Goal: Task Accomplishment & Management: Use online tool/utility

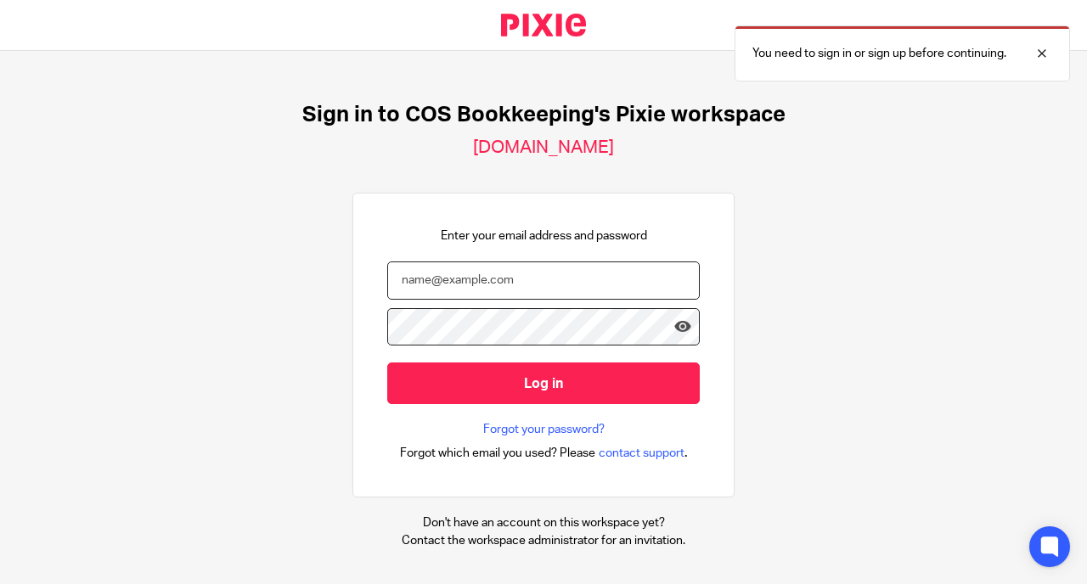
click at [431, 276] on input "email" at bounding box center [543, 281] width 313 height 38
type input "ann@cosbookkeeping.co.uk"
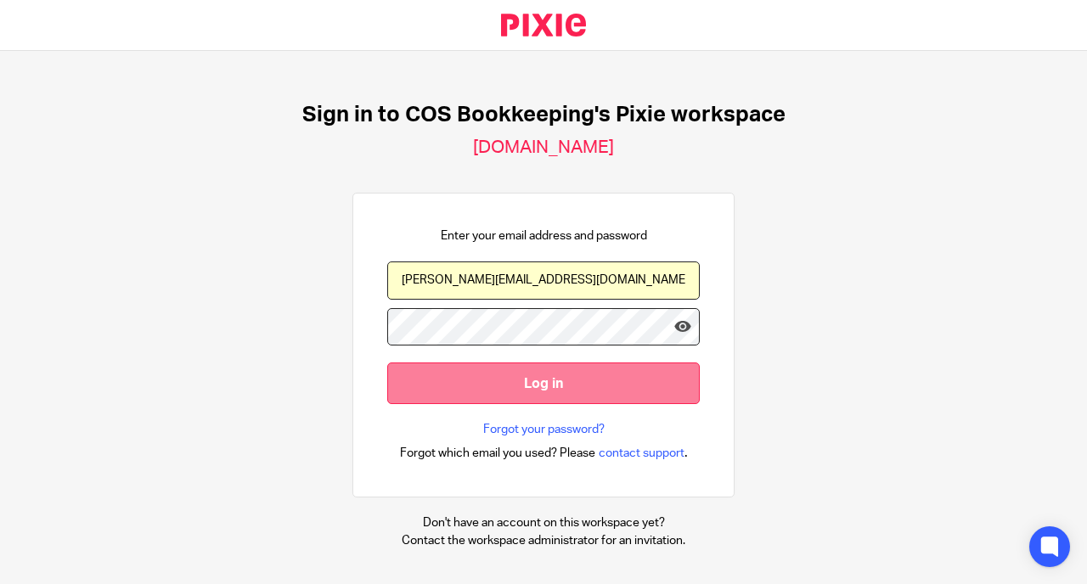
click at [520, 385] on input "Log in" at bounding box center [543, 384] width 313 height 42
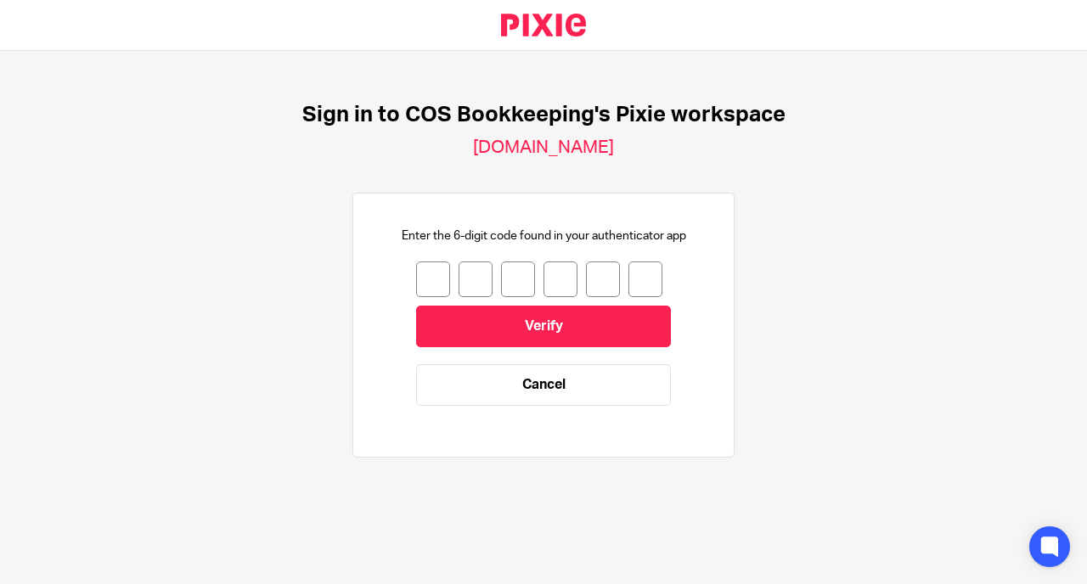
click at [425, 273] on input "number" at bounding box center [433, 280] width 34 height 36
type input "9"
type input "5"
type input "7"
type input "2"
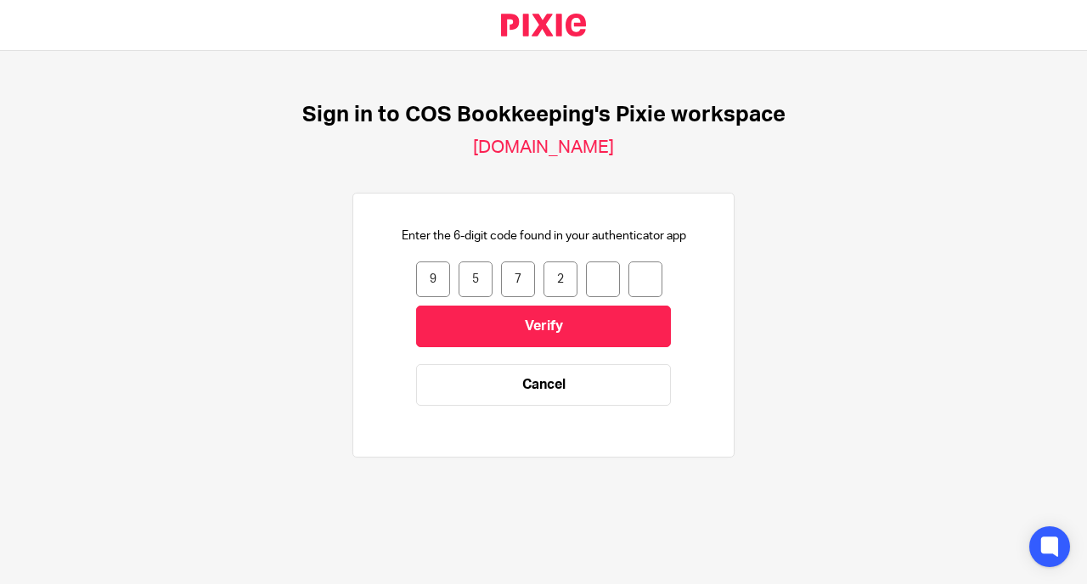
type input "4"
type input "9"
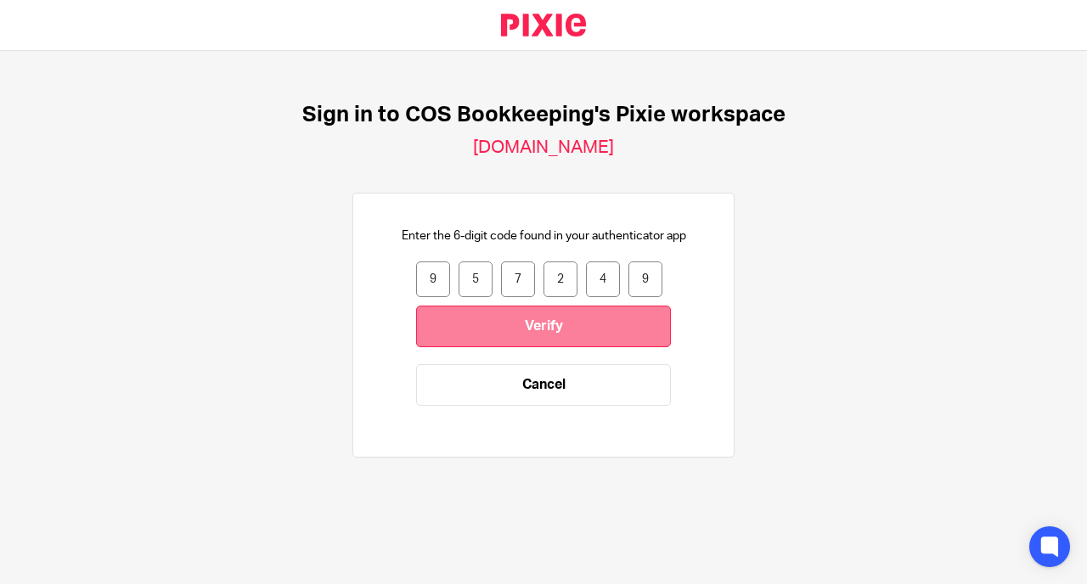
click at [549, 324] on input "Verify" at bounding box center [543, 327] width 255 height 42
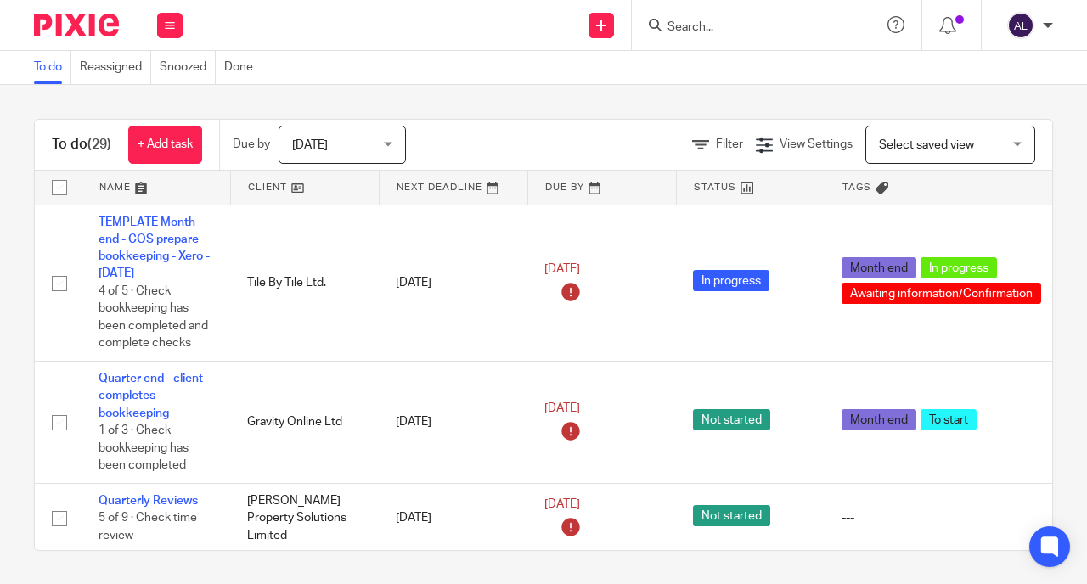
click at [275, 190] on link at bounding box center [305, 188] width 148 height 34
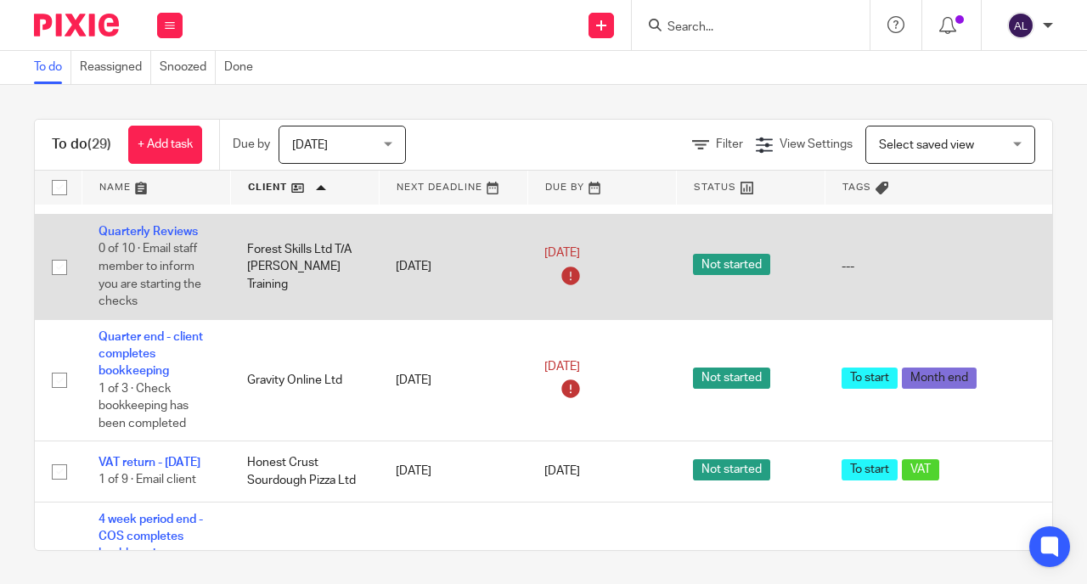
scroll to position [735, 0]
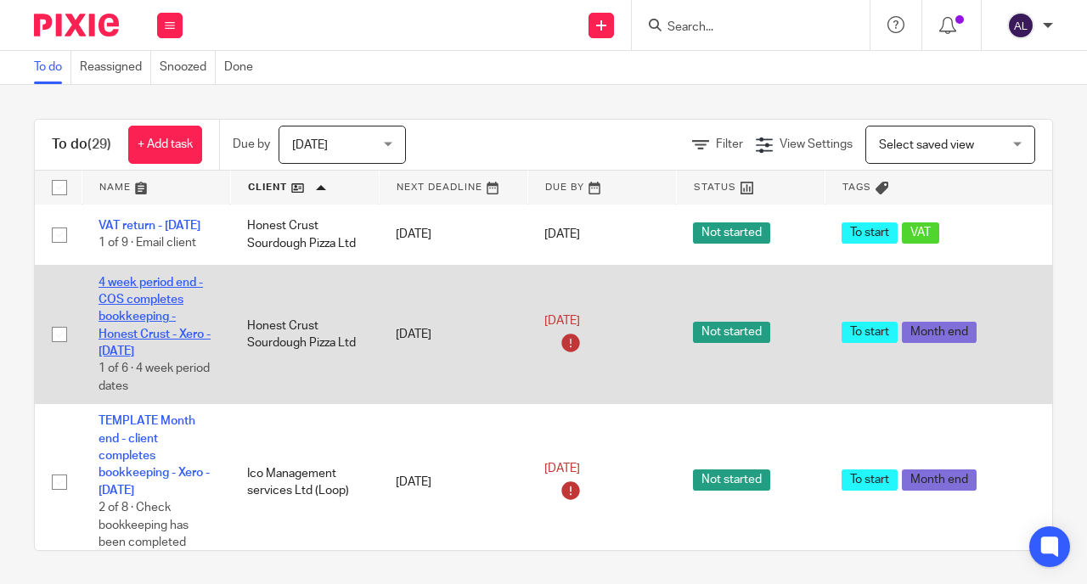
click at [144, 358] on link "4 week period end - COS completes bookkeeping - Honest Crust - Xero - [DATE]" at bounding box center [155, 317] width 112 height 81
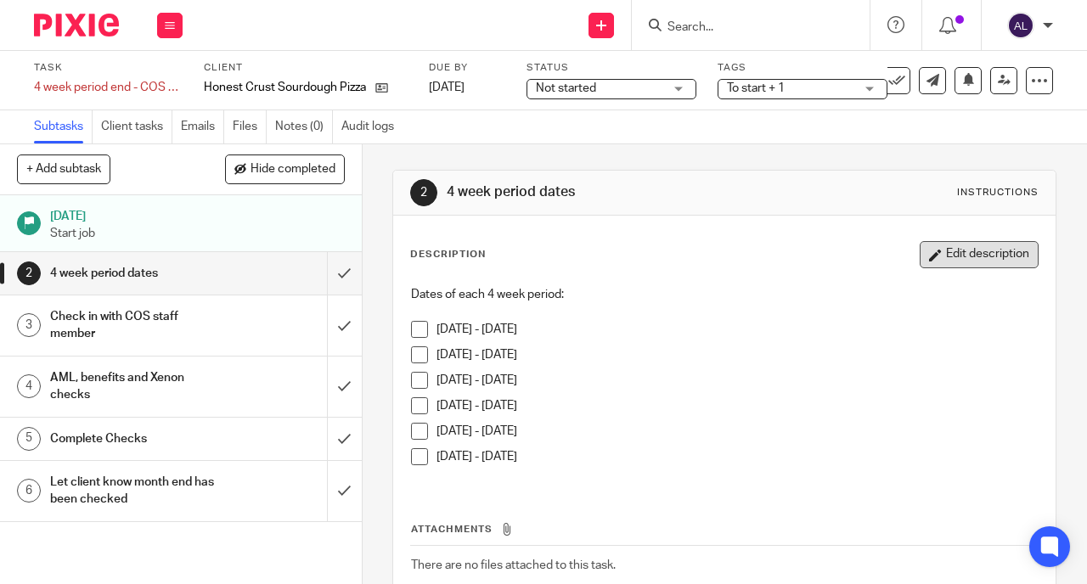
click at [964, 257] on button "Edit description" at bounding box center [979, 254] width 119 height 27
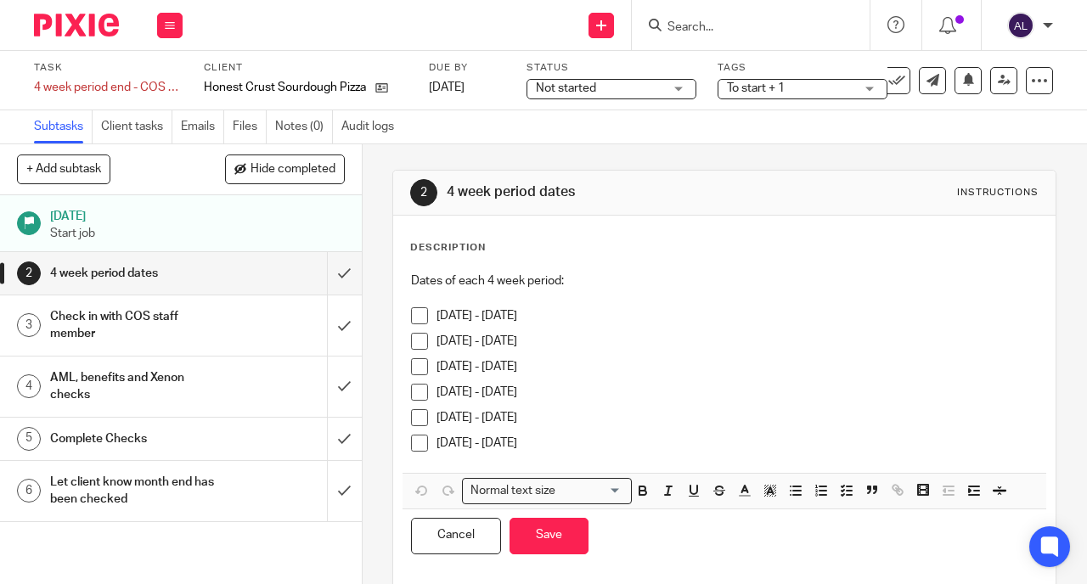
click at [589, 285] on p "Dates of each 4 week period:" at bounding box center [724, 281] width 627 height 17
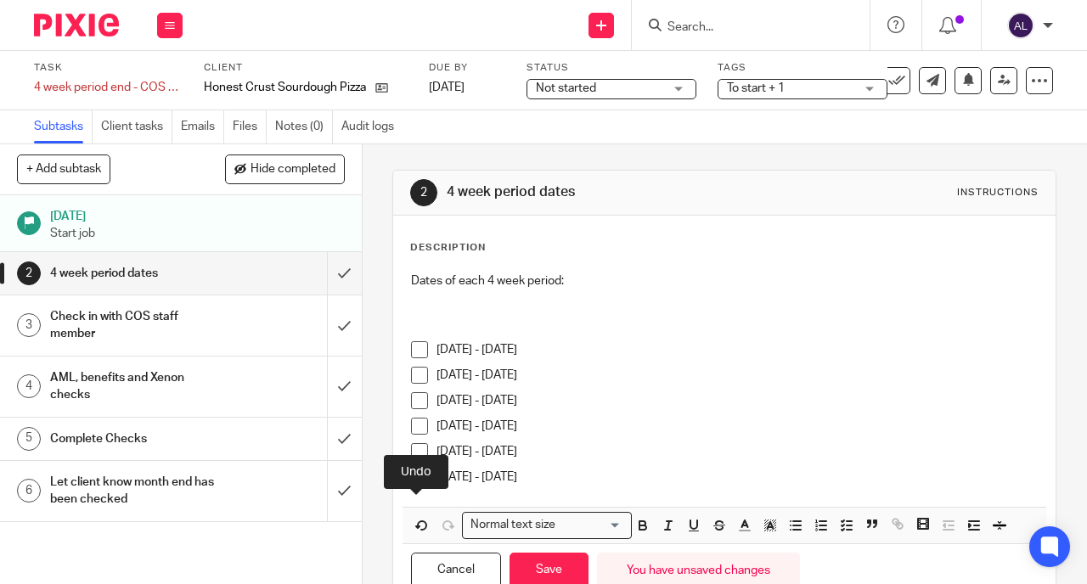
click at [437, 319] on p at bounding box center [724, 315] width 627 height 17
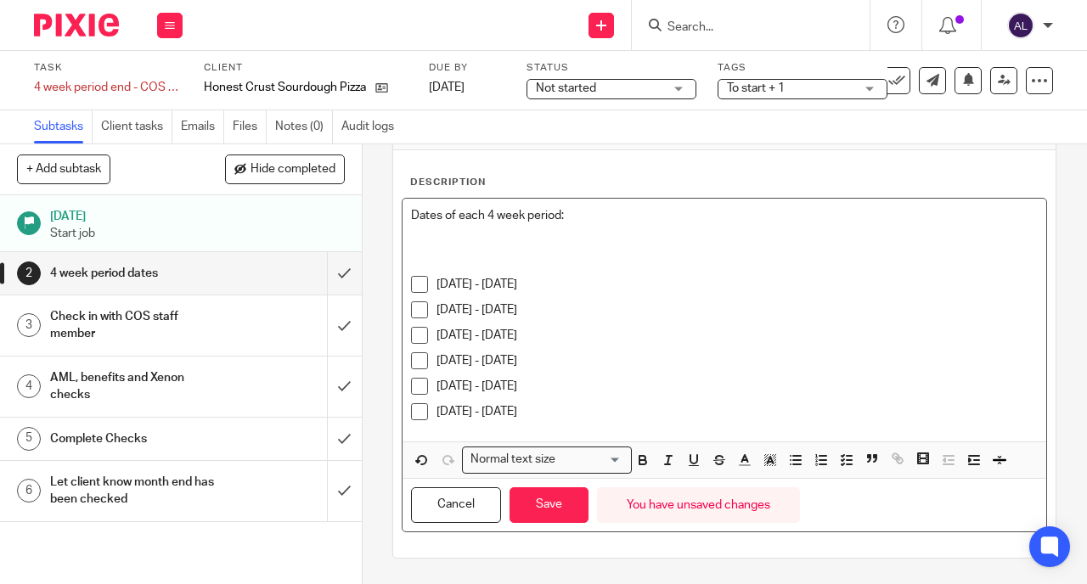
scroll to position [37, 0]
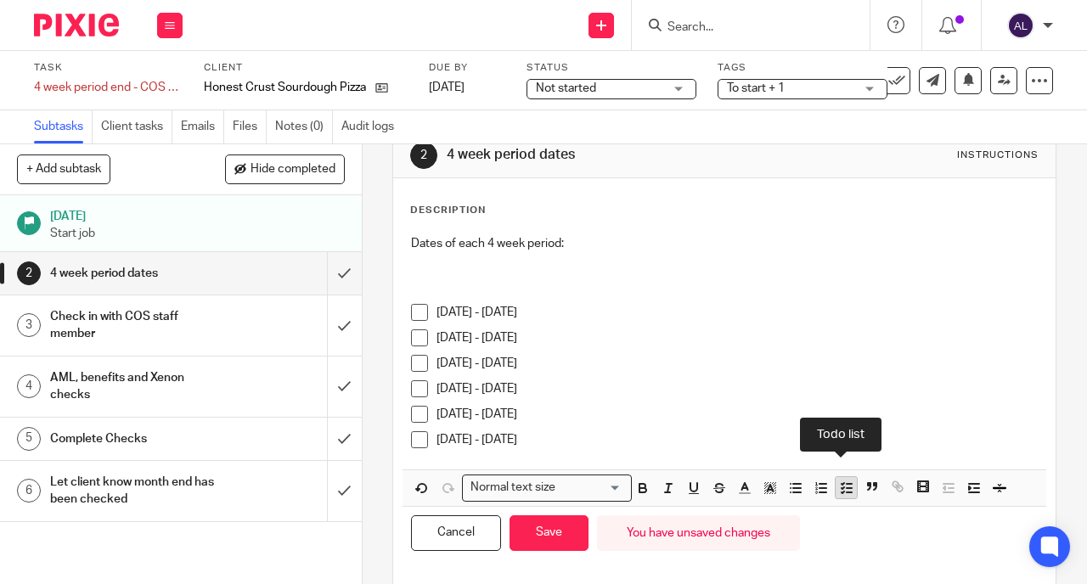
click at [848, 487] on button "button" at bounding box center [846, 487] width 21 height 21
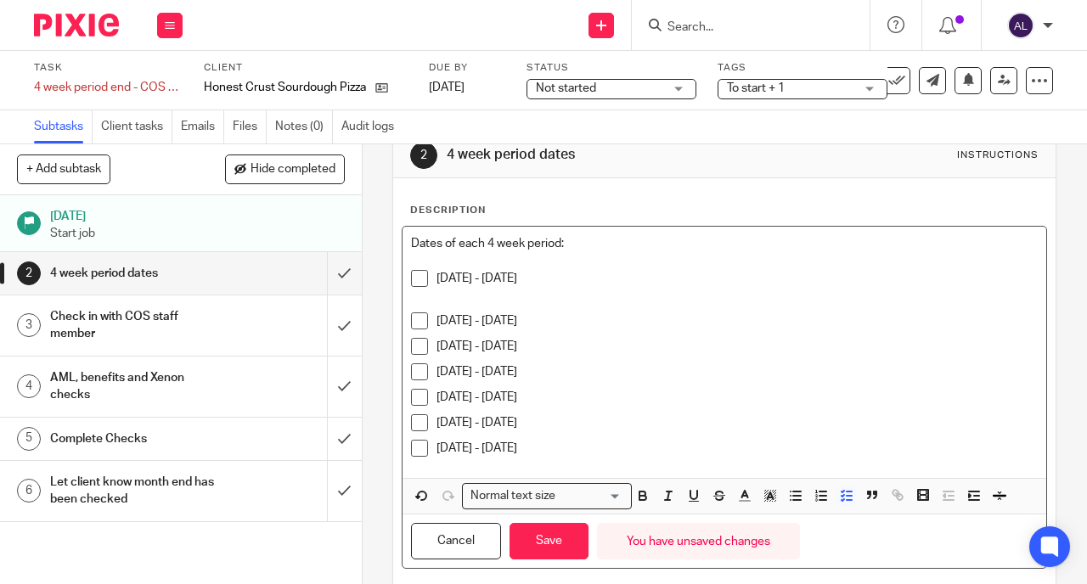
click at [415, 279] on span at bounding box center [419, 278] width 17 height 17
click at [536, 543] on button "Save" at bounding box center [549, 541] width 79 height 37
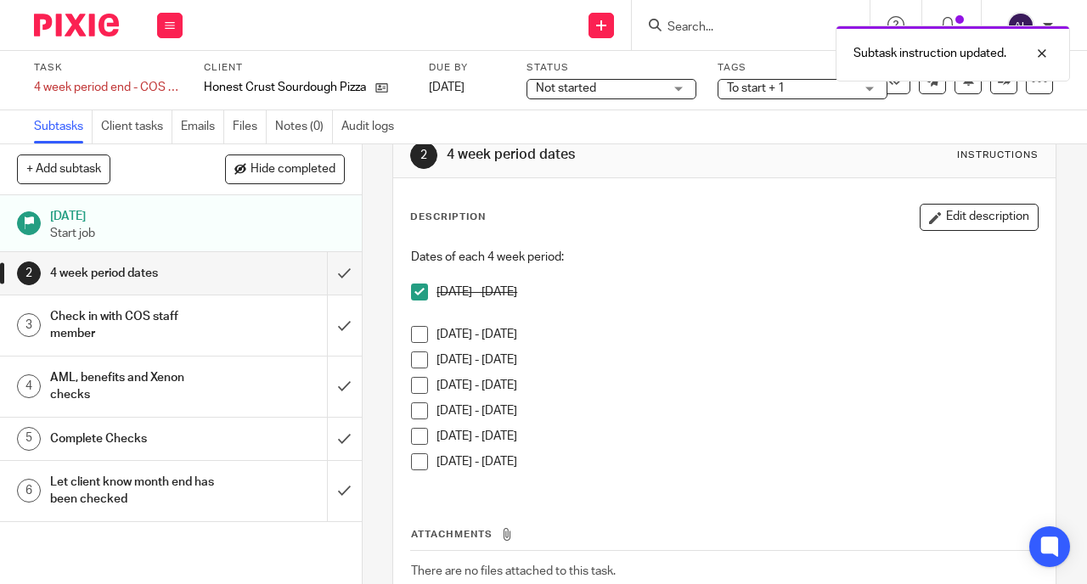
click at [191, 316] on h1 "Check in with COS staff member" at bounding box center [136, 325] width 173 height 43
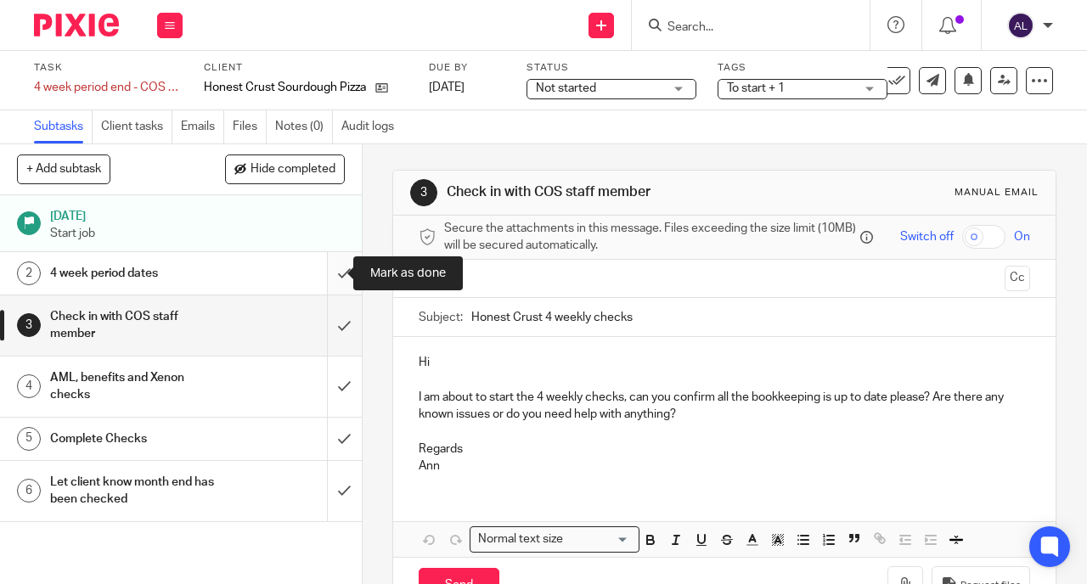
click at [322, 276] on input "submit" at bounding box center [181, 273] width 362 height 42
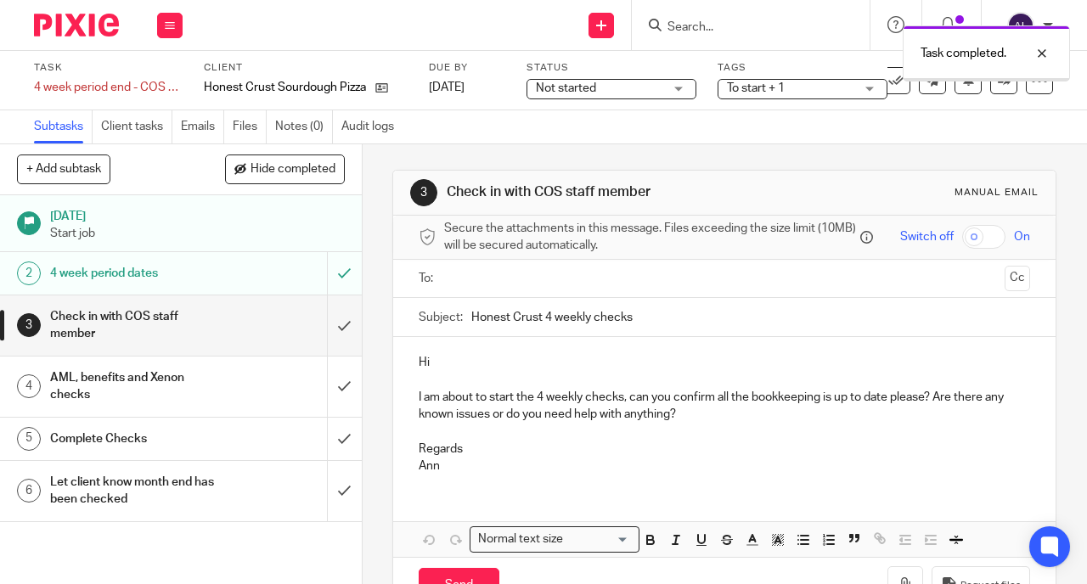
click at [331, 320] on input "submit" at bounding box center [181, 326] width 362 height 60
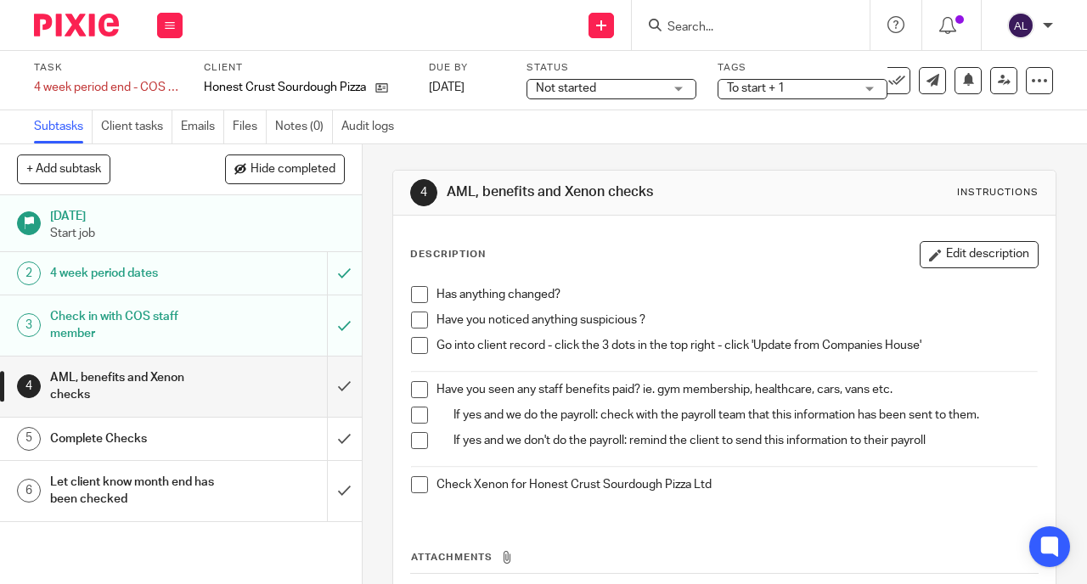
click at [219, 487] on div "Let client know month end has been checked" at bounding box center [180, 491] width 260 height 43
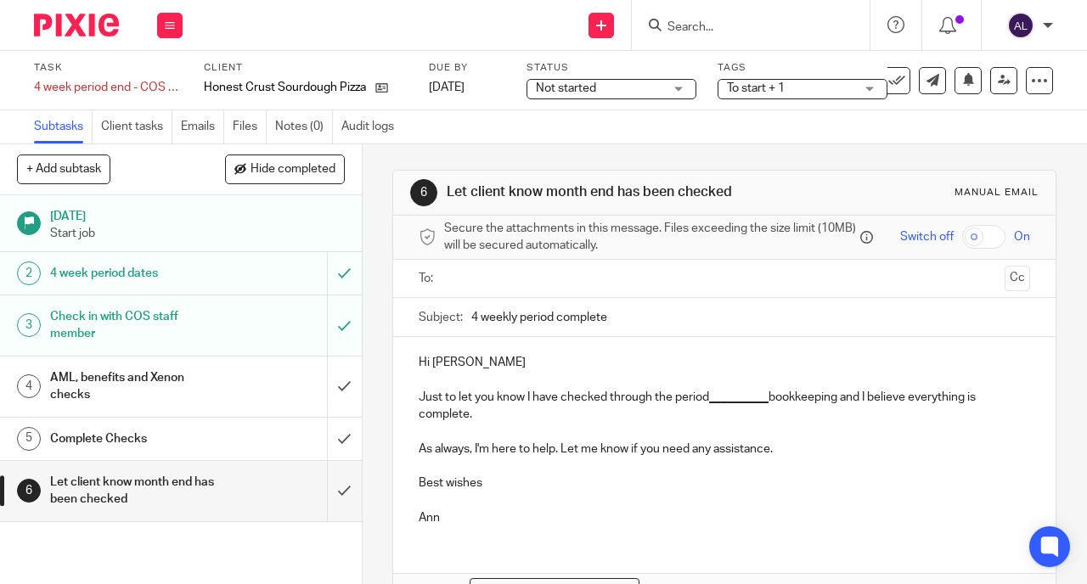
click at [482, 371] on p "Hi [PERSON_NAME]" at bounding box center [724, 362] width 611 height 17
click at [430, 367] on p "Hi [PERSON_NAME]" at bounding box center [724, 362] width 611 height 17
drag, startPoint x: 431, startPoint y: 369, endPoint x: 455, endPoint y: 370, distance: 23.8
click at [455, 370] on p "Hi [PERSON_NAME]" at bounding box center [724, 362] width 611 height 17
click at [717, 400] on u "__________" at bounding box center [738, 398] width 59 height 12
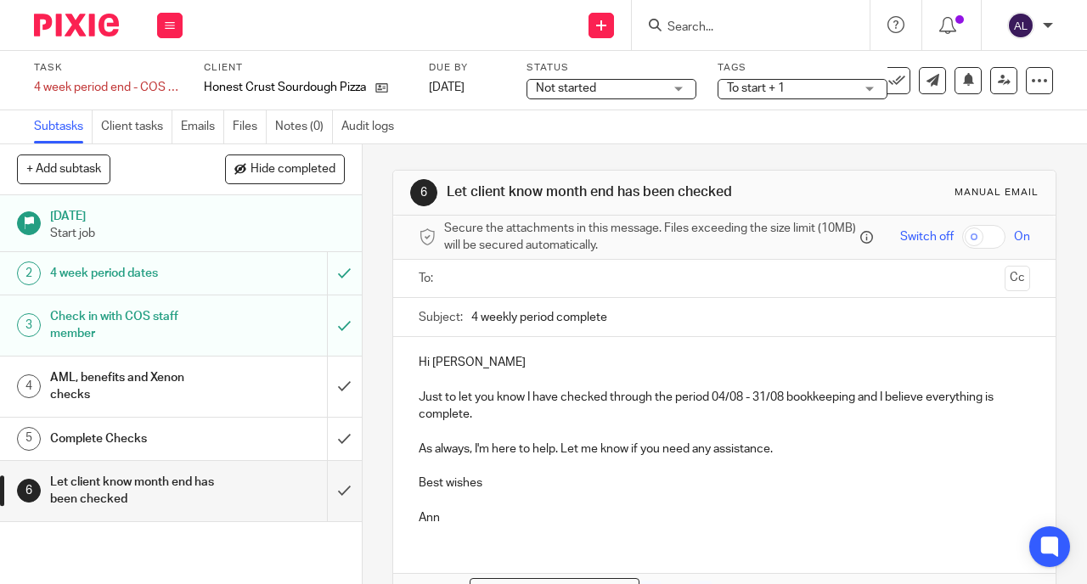
click at [493, 419] on p "Just to let you know I have checked through the period 04/08 - 31/08 bookkeepin…" at bounding box center [724, 406] width 611 height 35
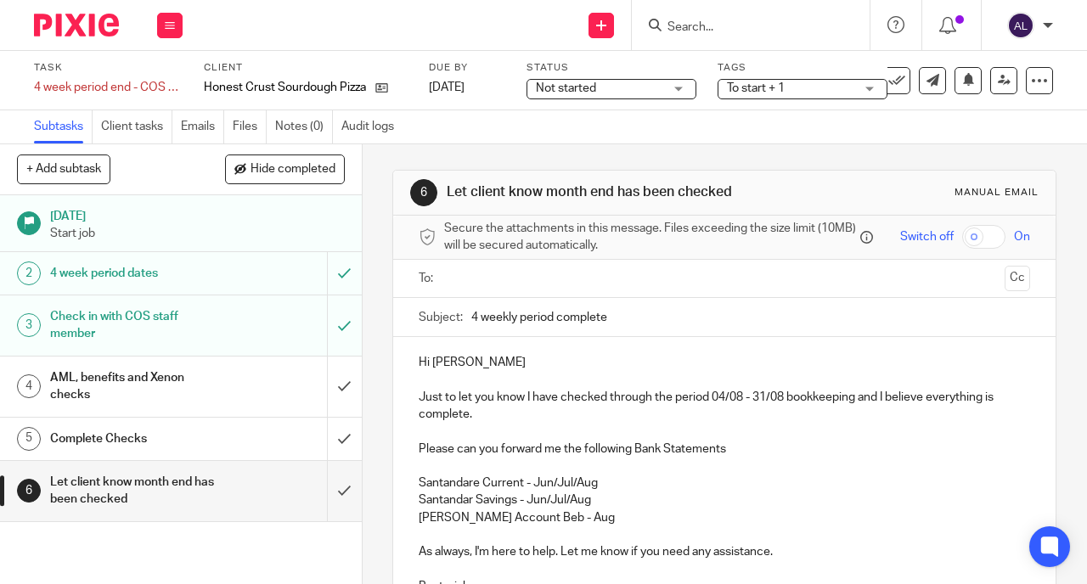
click at [560, 487] on p "Santandare Current - Jun/Jul/Aug" at bounding box center [724, 483] width 611 height 17
click at [561, 527] on p "[PERSON_NAME] Account Beb - Aug" at bounding box center [724, 518] width 611 height 17
click at [516, 526] on p "[PERSON_NAME] Account Beb - Aug" at bounding box center [724, 518] width 611 height 17
click at [567, 527] on p "[PERSON_NAME] Account Feb - Aug" at bounding box center [724, 518] width 611 height 17
click at [445, 505] on p "Santandar Savings - Jun/Jul/Aug" at bounding box center [724, 500] width 611 height 17
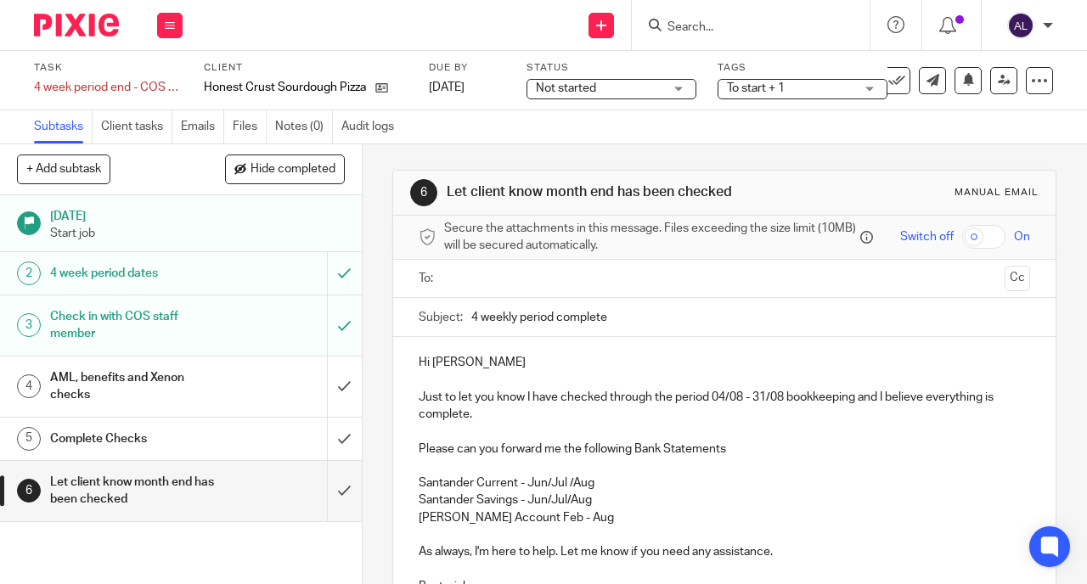
click at [566, 520] on p "[PERSON_NAME] Account Feb - Aug" at bounding box center [724, 518] width 611 height 17
click at [518, 556] on p "Tide Saver Jun/ [DATE] Auug" at bounding box center [724, 552] width 611 height 17
click at [564, 556] on p "Tide Saver Jun/ [DATE] /Auug" at bounding box center [724, 552] width 611 height 17
click at [544, 559] on p "Tide Saver Jun/ [DATE] /Auug" at bounding box center [724, 552] width 611 height 17
click at [564, 561] on p "Tide Saver Jun/ [DATE] /Aug" at bounding box center [724, 552] width 611 height 17
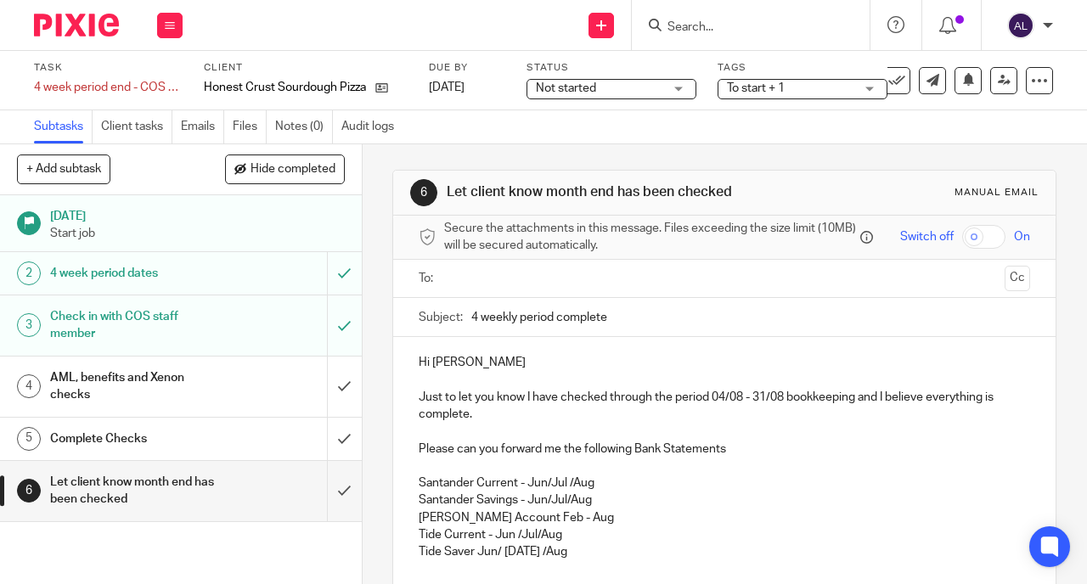
scroll to position [20, 0]
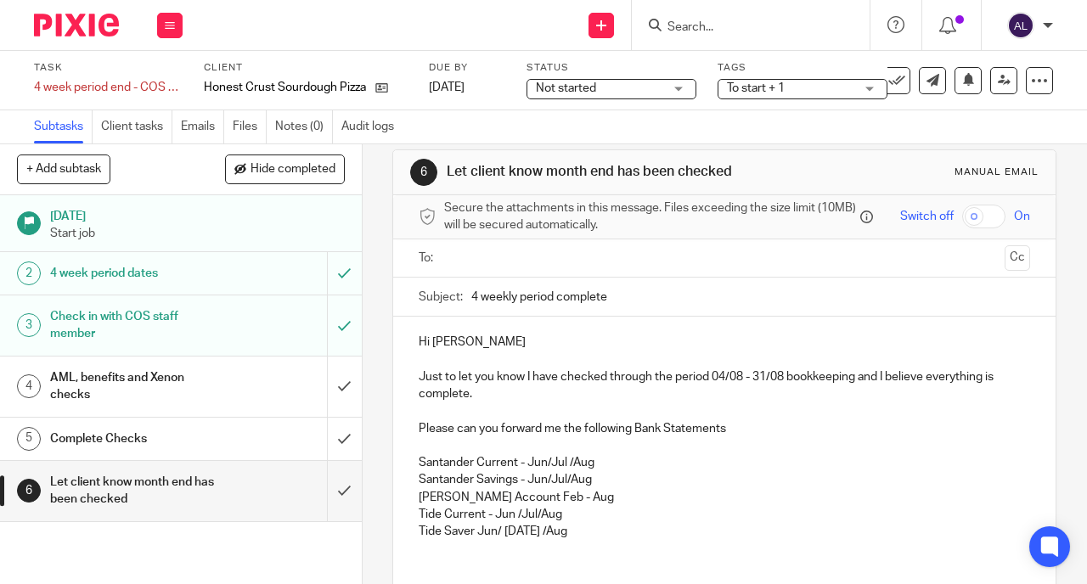
click at [478, 403] on p "Just to let you know I have checked through the period 04/08 - 31/08 bookkeepin…" at bounding box center [724, 386] width 611 height 35
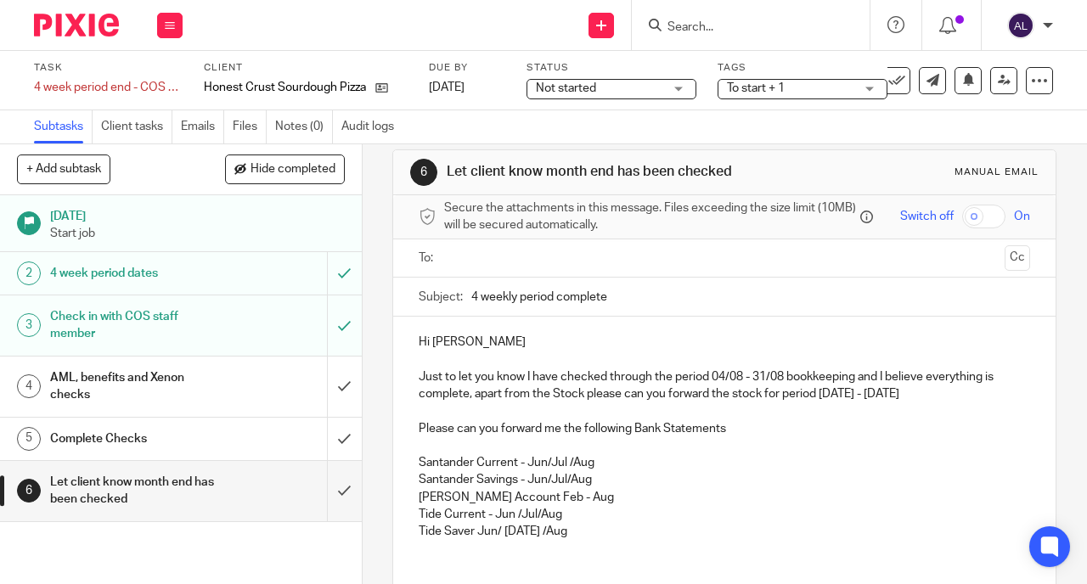
click at [558, 540] on p "Tide Saver Jun/ [DATE] /Aug" at bounding box center [724, 531] width 611 height 17
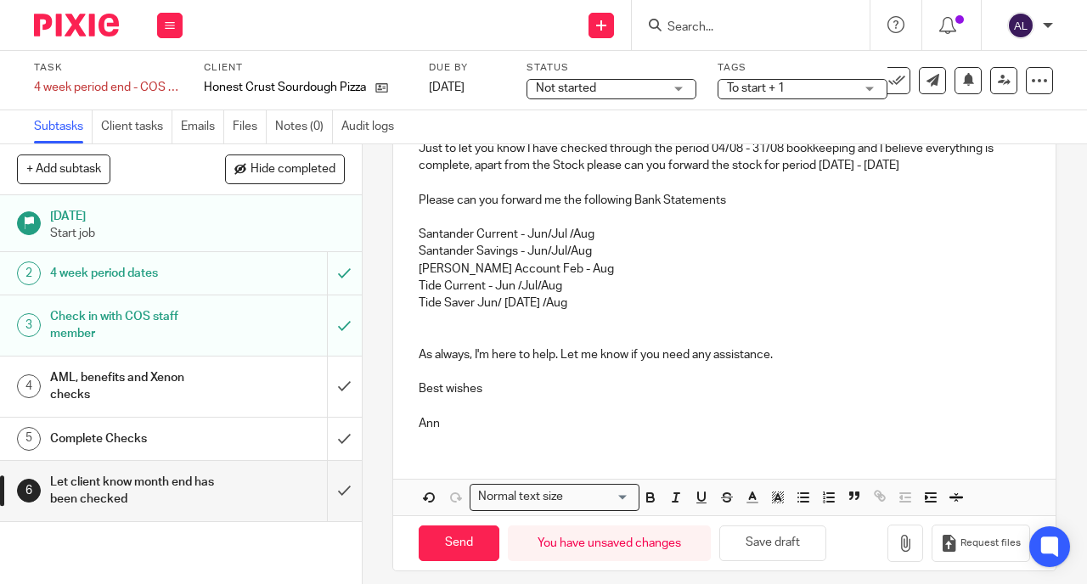
scroll to position [99, 0]
